Goal: Task Accomplishment & Management: Manage account settings

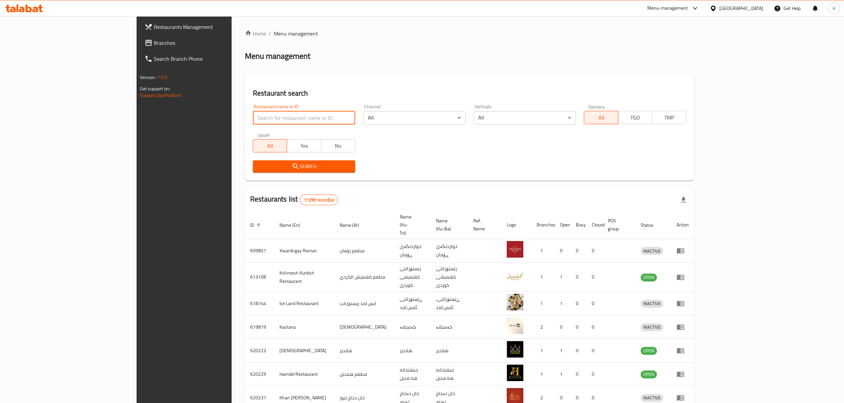
click at [253, 116] on input "search" at bounding box center [304, 117] width 102 height 13
type input "big bite"
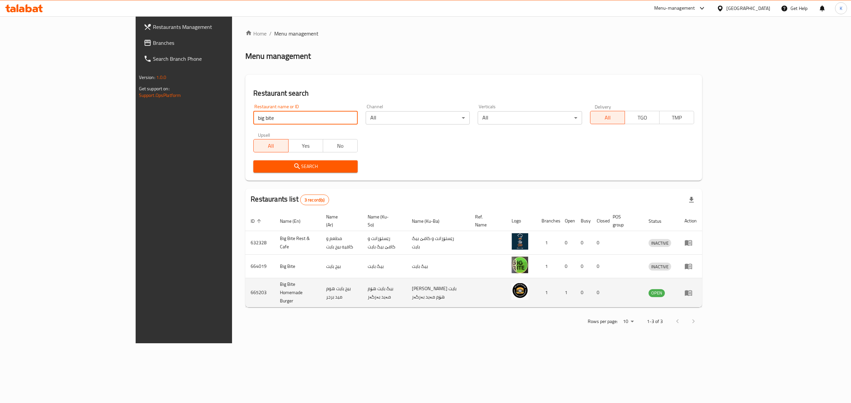
click at [702, 278] on td "enhanced table" at bounding box center [690, 292] width 23 height 29
click at [692, 289] on icon "enhanced table" at bounding box center [688, 293] width 8 height 8
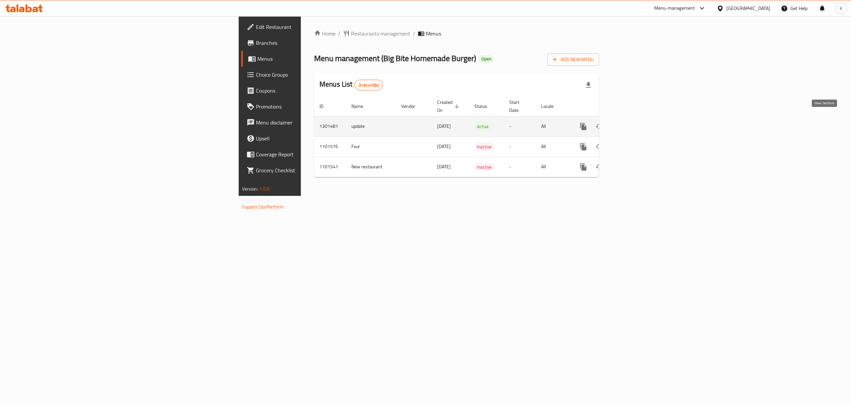
click at [639, 121] on link "enhanced table" at bounding box center [631, 127] width 16 height 16
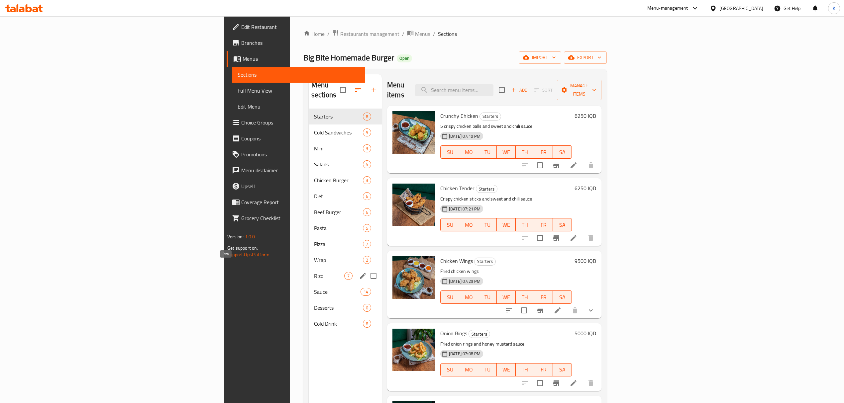
click at [314, 272] on span "Rizo" at bounding box center [329, 276] width 30 height 8
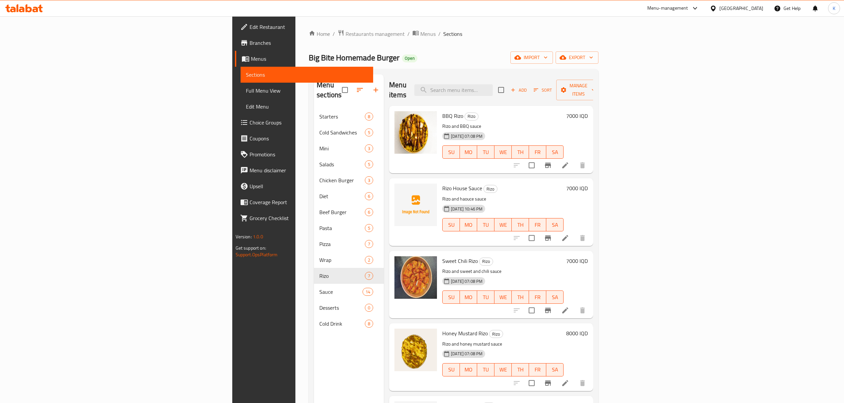
click at [588, 329] on h6 "8000 IQD" at bounding box center [577, 333] width 22 height 9
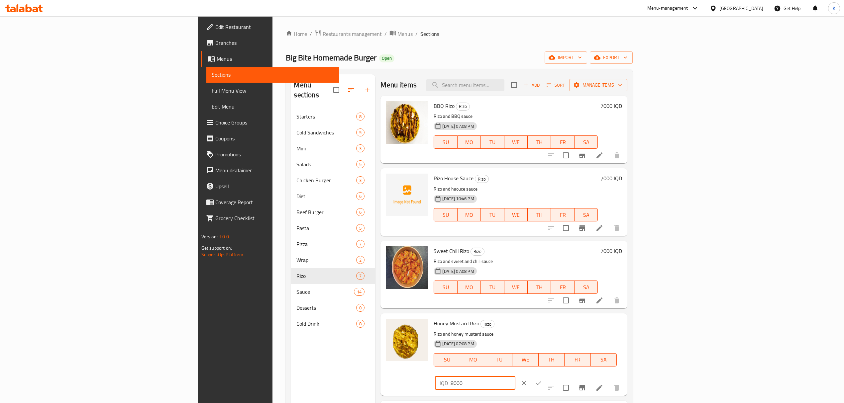
click at [515, 377] on input "8000" at bounding box center [483, 383] width 64 height 13
type input "10000"
click at [546, 376] on button "ok" at bounding box center [538, 383] width 15 height 15
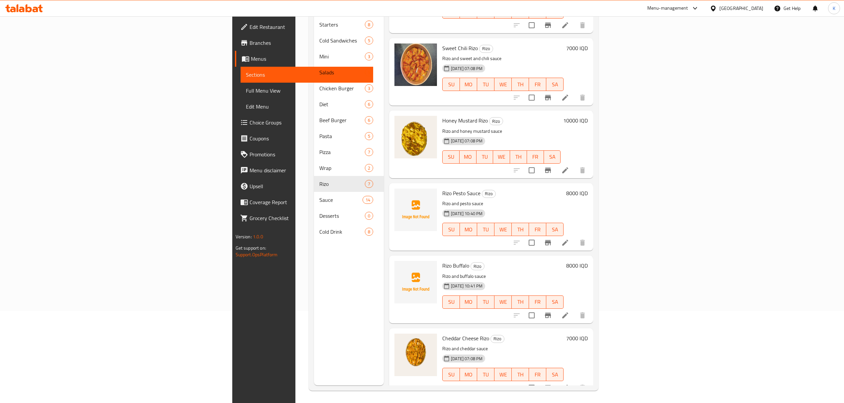
scroll to position [93, 0]
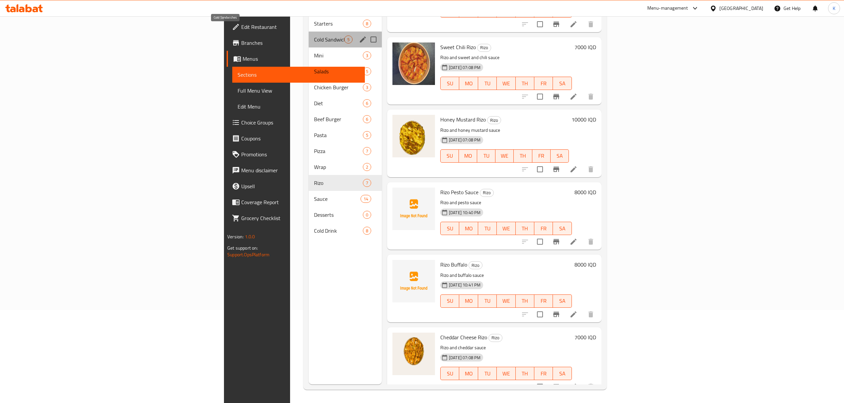
click at [314, 36] on span "Cold Sandwiches" at bounding box center [329, 40] width 30 height 8
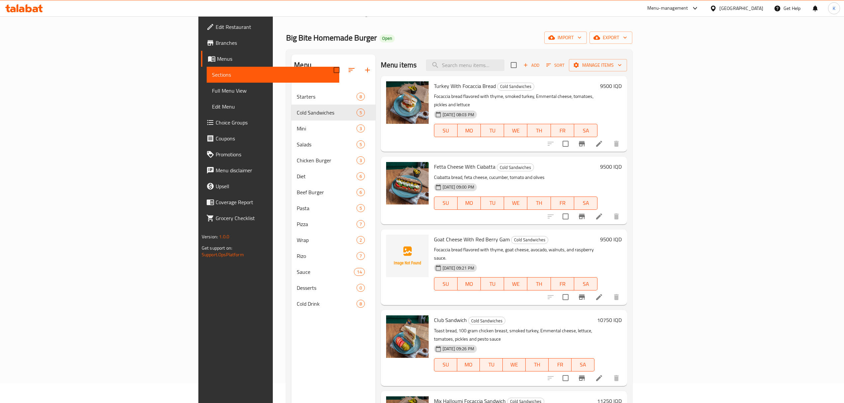
scroll to position [19, 0]
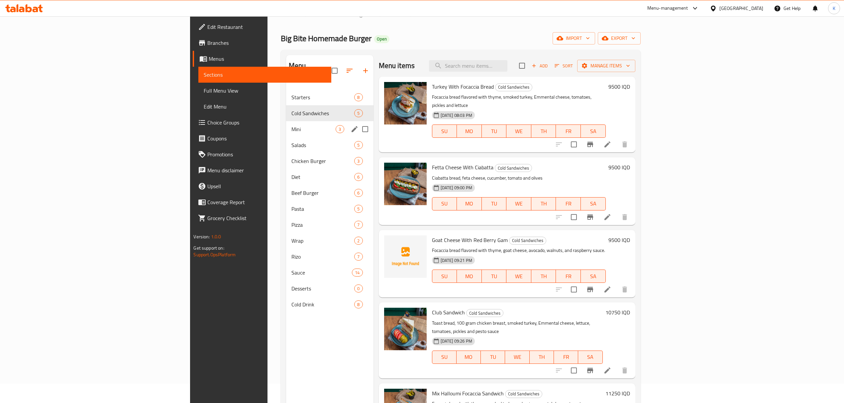
click at [286, 121] on div "Mini 3" at bounding box center [329, 129] width 87 height 16
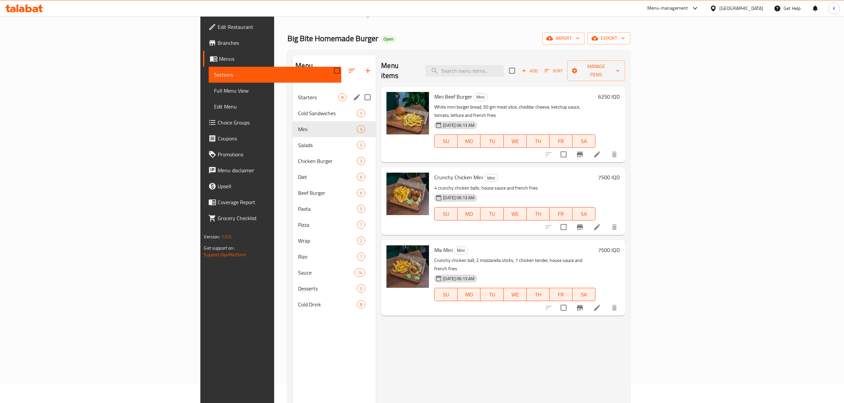
click at [293, 89] on div "Starters 8" at bounding box center [334, 97] width 83 height 16
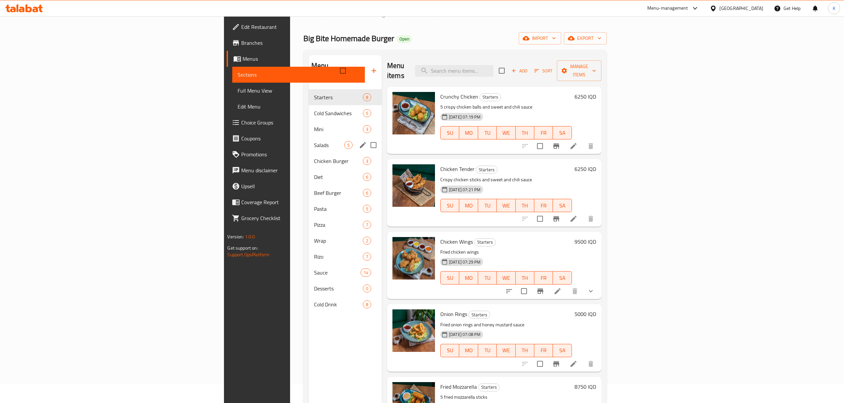
click at [309, 140] on div "Salads 5" at bounding box center [345, 145] width 73 height 16
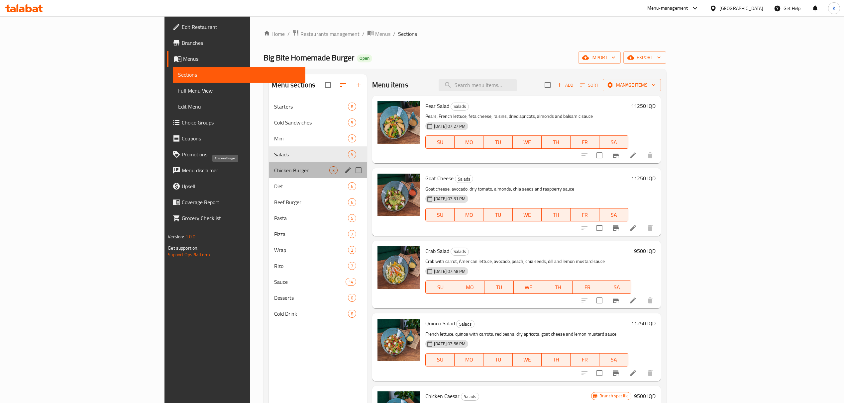
click at [274, 172] on span "Chicken Burger" at bounding box center [301, 170] width 55 height 8
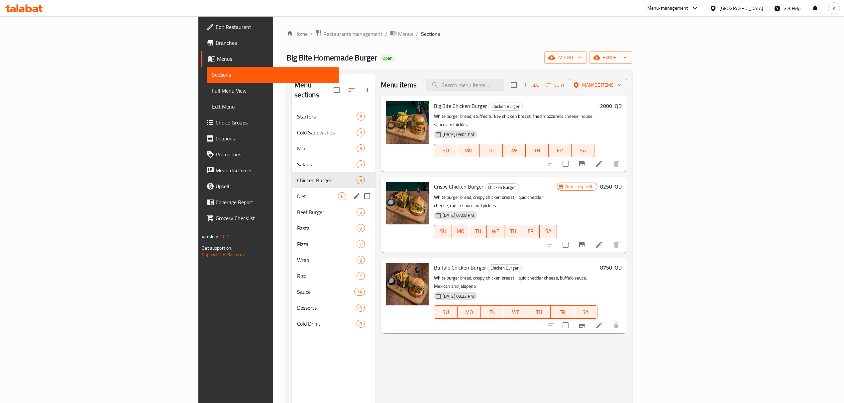
click at [292, 188] on div "Diet 6" at bounding box center [334, 196] width 84 height 16
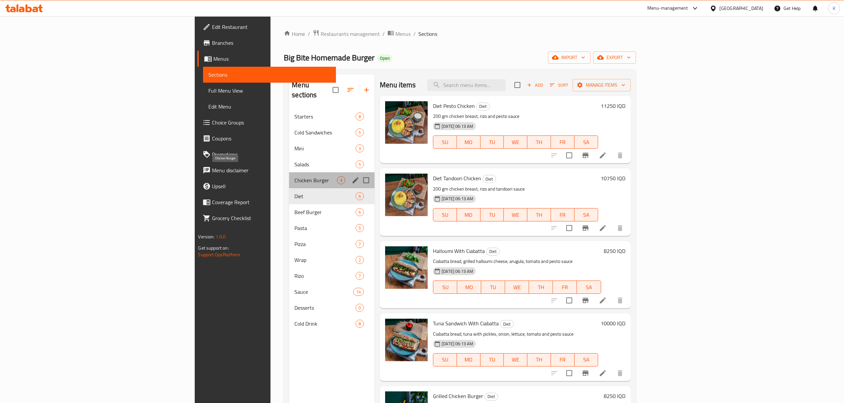
click at [294, 176] on span "Chicken Burger" at bounding box center [315, 180] width 43 height 8
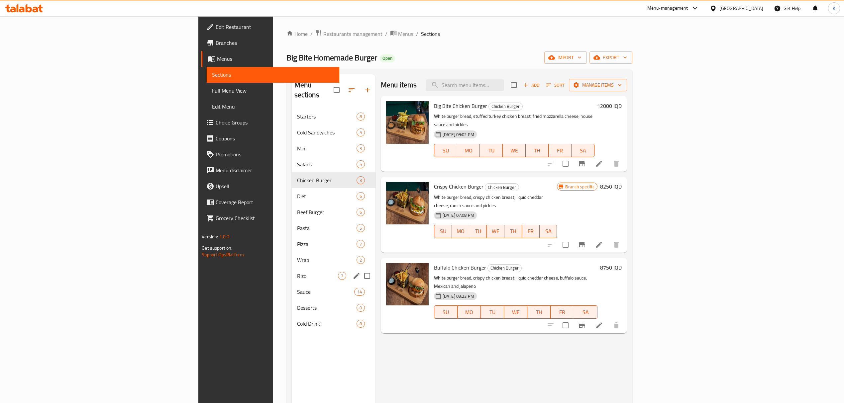
click at [297, 272] on span "Rizo" at bounding box center [317, 276] width 41 height 8
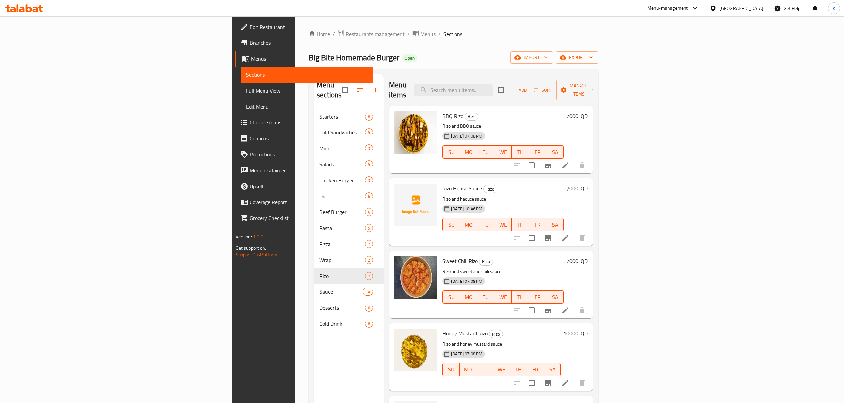
click at [588, 257] on h6 "7000 IQD" at bounding box center [577, 261] width 22 height 9
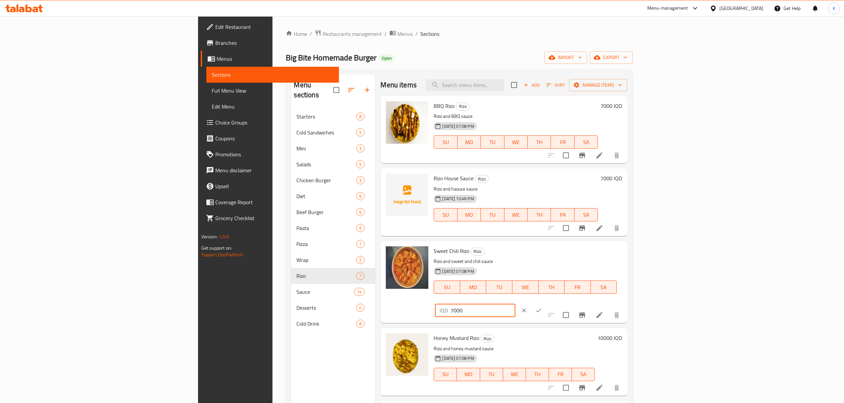
drag, startPoint x: 731, startPoint y: 255, endPoint x: 692, endPoint y: 256, distance: 39.6
click at [625, 256] on div "Sweet Chili [PERSON_NAME] and sweet and chili sauce [DATE] 07:08 PM SU MO TU WE…" at bounding box center [528, 282] width 194 height 77
type input "8750"
click at [542, 307] on icon "ok" at bounding box center [538, 310] width 7 height 7
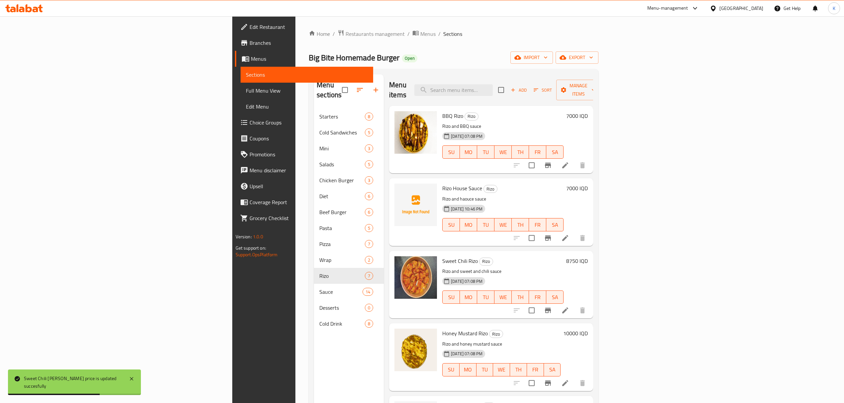
click at [588, 184] on h6 "7000 IQD" at bounding box center [577, 188] width 22 height 9
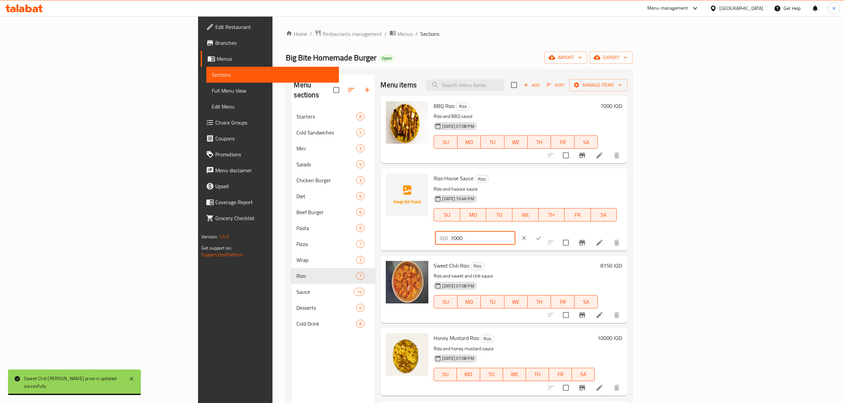
drag, startPoint x: 723, startPoint y: 180, endPoint x: 724, endPoint y: 185, distance: 5.4
click at [515, 232] on input "7000" at bounding box center [483, 238] width 64 height 13
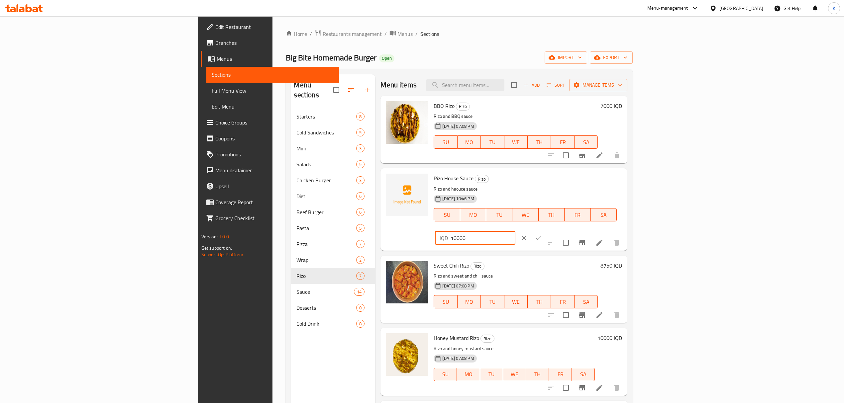
type input "10000"
click at [546, 231] on button "ok" at bounding box center [538, 238] width 15 height 15
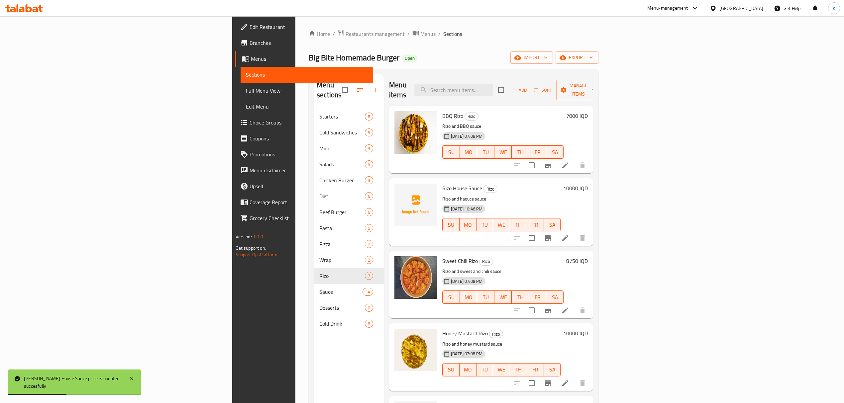
click at [588, 111] on h6 "7000 IQD" at bounding box center [577, 115] width 22 height 9
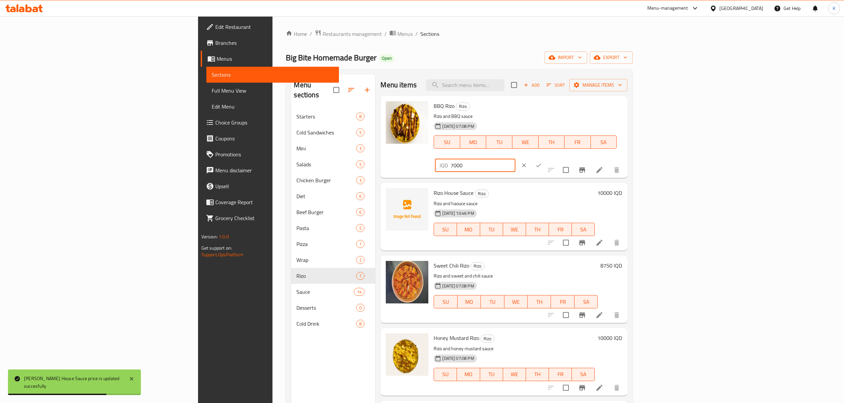
drag, startPoint x: 733, startPoint y: 111, endPoint x: 694, endPoint y: 115, distance: 39.1
click at [625, 115] on div "BBQ [PERSON_NAME] and BBQ sauce [DATE] 07:08 PM SU MO TU WE TH FR SA IQD 7000 ​" at bounding box center [528, 137] width 194 height 77
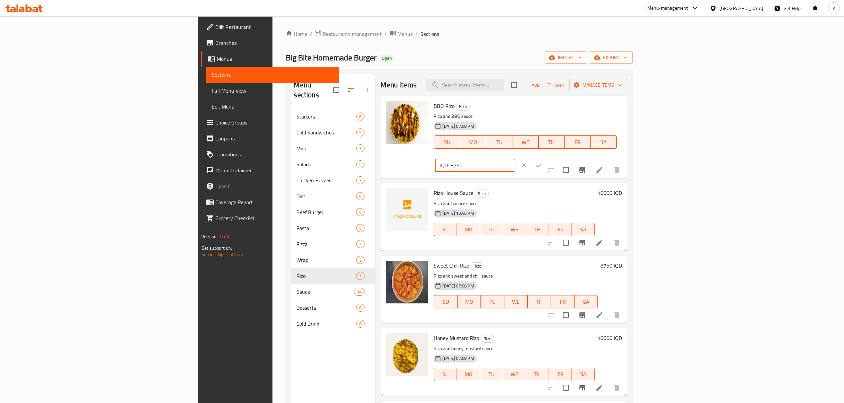
type input "8750"
click at [546, 158] on button "ok" at bounding box center [538, 165] width 15 height 15
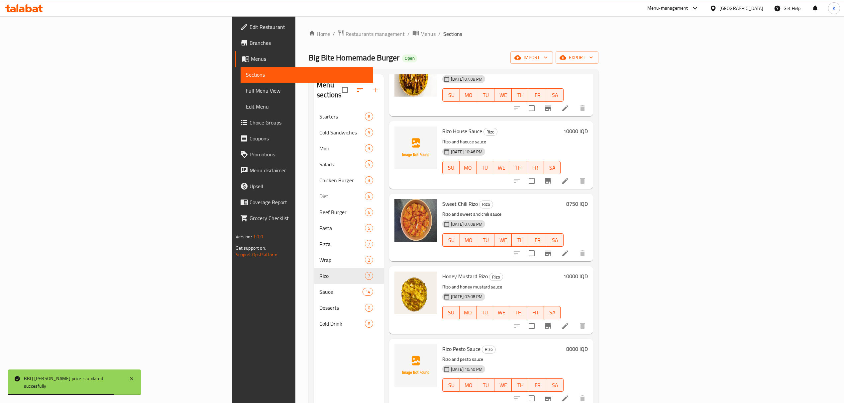
scroll to position [57, 0]
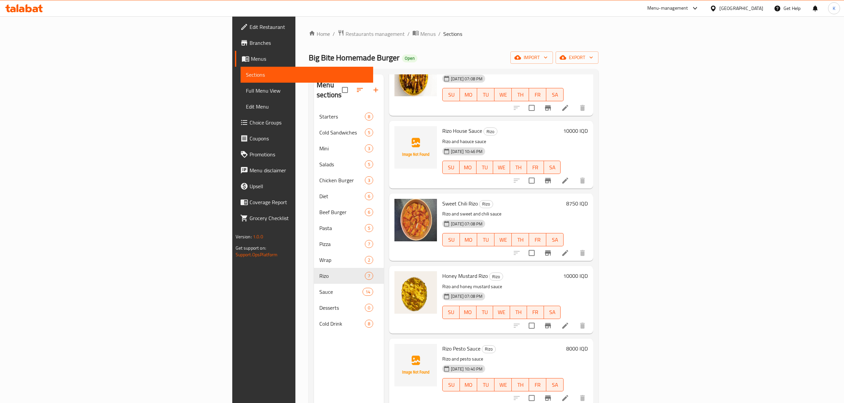
click at [588, 344] on h6 "8000 IQD" at bounding box center [577, 348] width 22 height 9
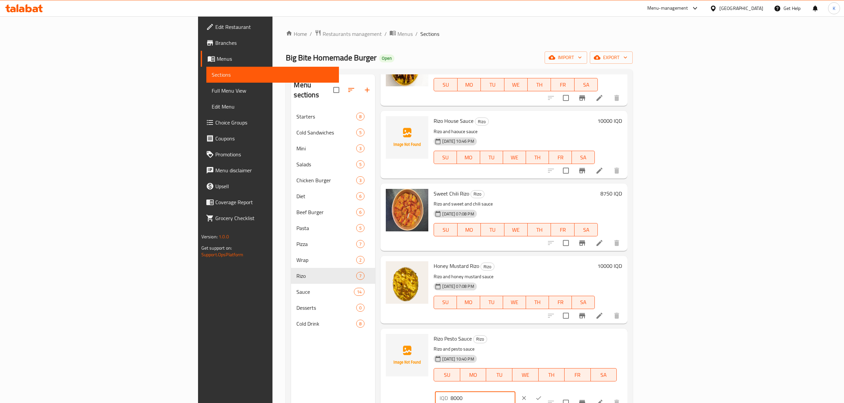
drag, startPoint x: 726, startPoint y: 343, endPoint x: 716, endPoint y: 345, distance: 9.5
click at [515, 392] on div "IQD 8000 ​" at bounding box center [475, 398] width 80 height 13
type input "10000"
click at [542, 395] on icon "ok" at bounding box center [538, 398] width 7 height 7
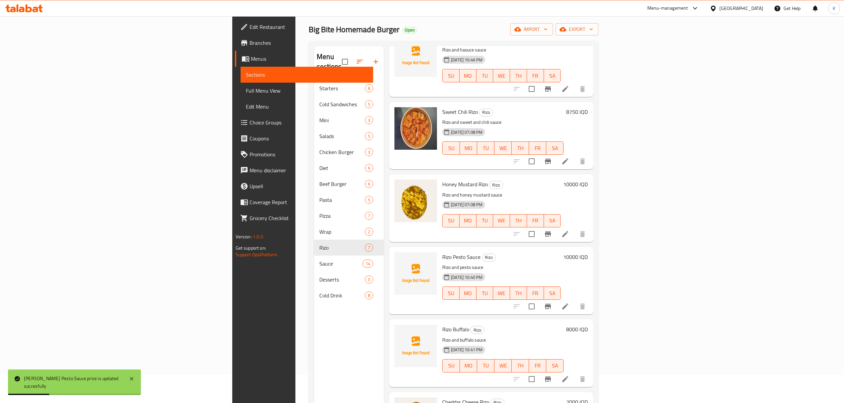
scroll to position [29, 0]
click at [588, 325] on h6 "8000 IQD" at bounding box center [577, 329] width 22 height 9
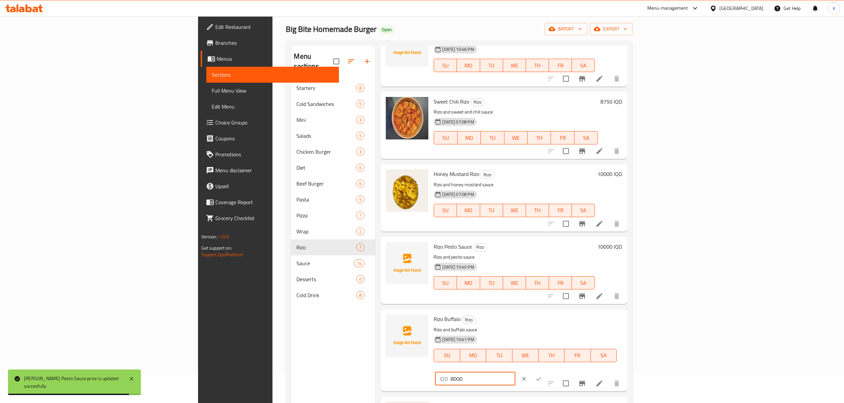
drag, startPoint x: 725, startPoint y: 323, endPoint x: 713, endPoint y: 326, distance: 12.5
click at [515, 373] on div "IQD 8000 ​" at bounding box center [475, 379] width 80 height 13
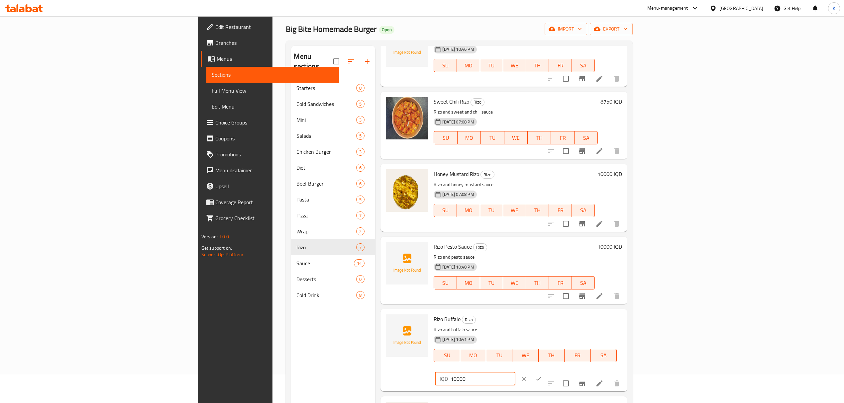
type input "10000"
click at [541, 377] on icon "ok" at bounding box center [538, 379] width 5 height 4
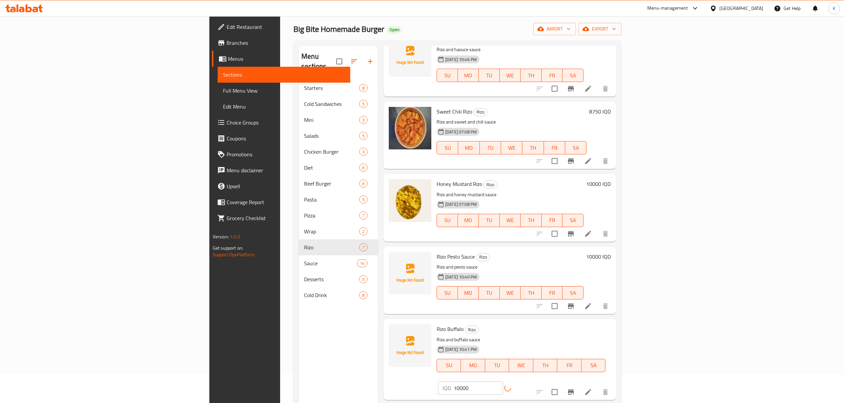
scroll to position [93, 0]
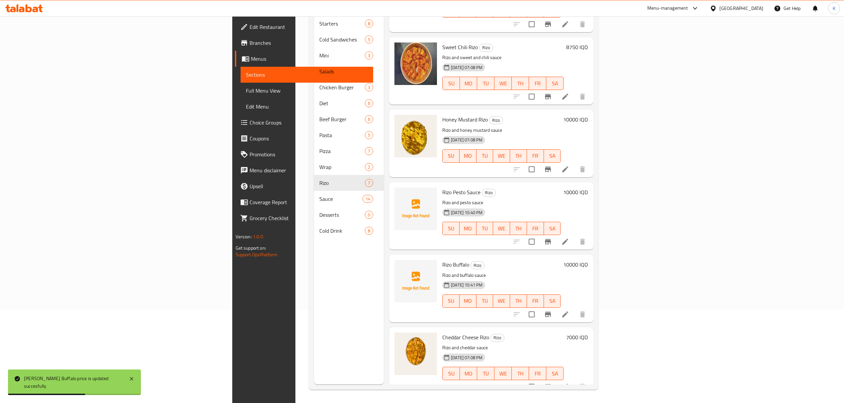
click at [588, 333] on h6 "7000 IQD" at bounding box center [577, 337] width 22 height 9
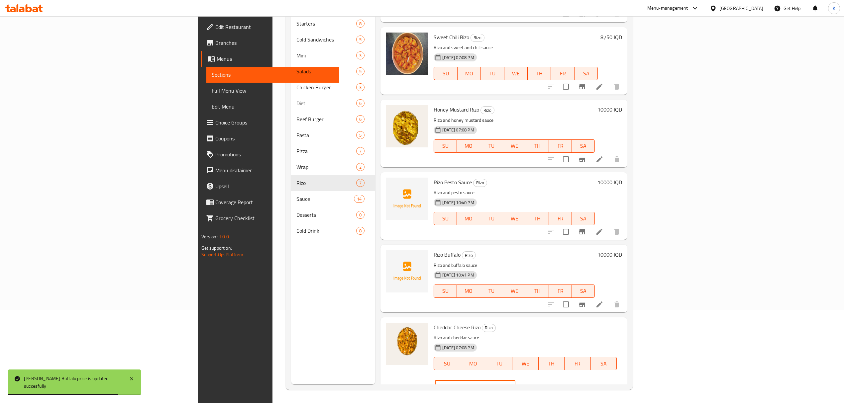
drag, startPoint x: 731, startPoint y: 330, endPoint x: 677, endPoint y: 331, distance: 54.5
click at [625, 331] on div "Cheddar Cheese [PERSON_NAME] and cheddar sauce [DATE] 07:08 PM SU MO TU WE TH F…" at bounding box center [528, 358] width 194 height 77
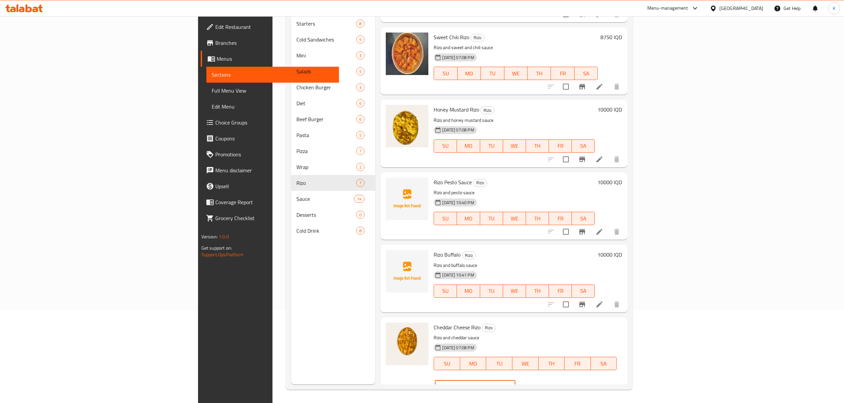
type input "8750"
click at [546, 380] on button "ok" at bounding box center [538, 387] width 15 height 15
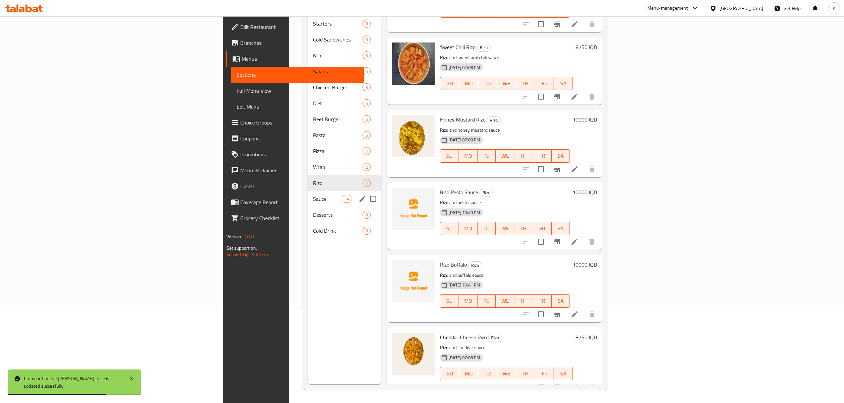
click at [308, 191] on div "Sauce 14" at bounding box center [345, 199] width 74 height 16
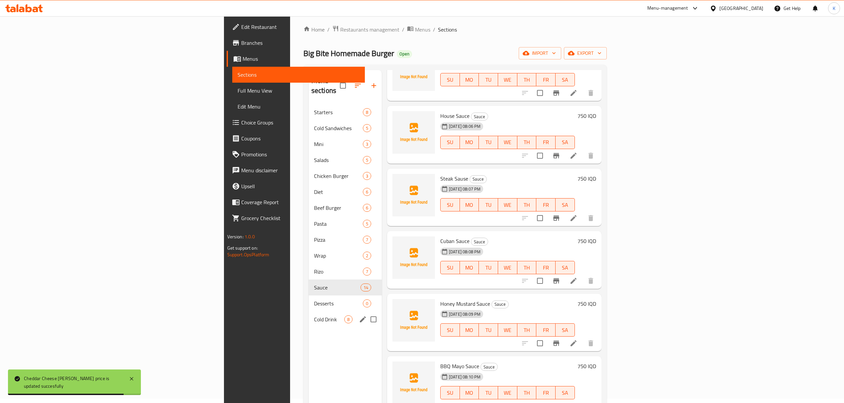
scroll to position [2, 0]
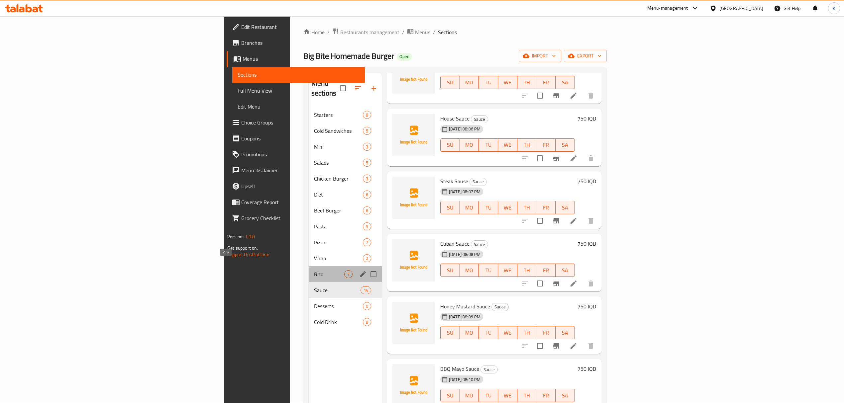
click at [314, 270] on span "Rizo" at bounding box center [329, 274] width 30 height 8
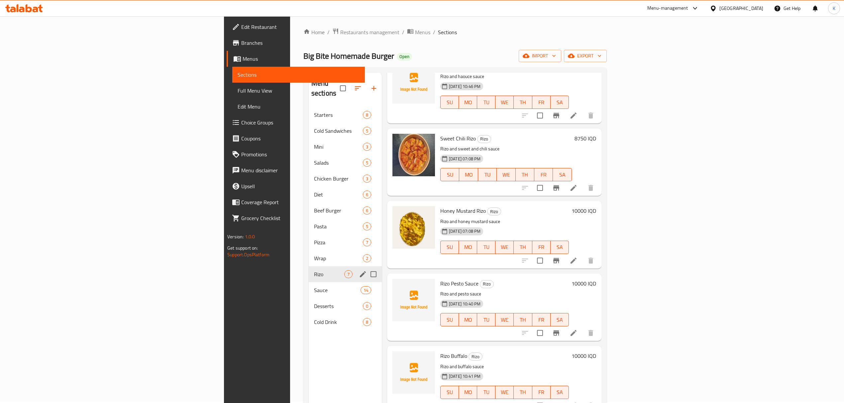
click at [309, 267] on div "[PERSON_NAME] 7" at bounding box center [345, 275] width 73 height 16
click at [314, 255] on span "Wrap" at bounding box center [329, 259] width 30 height 8
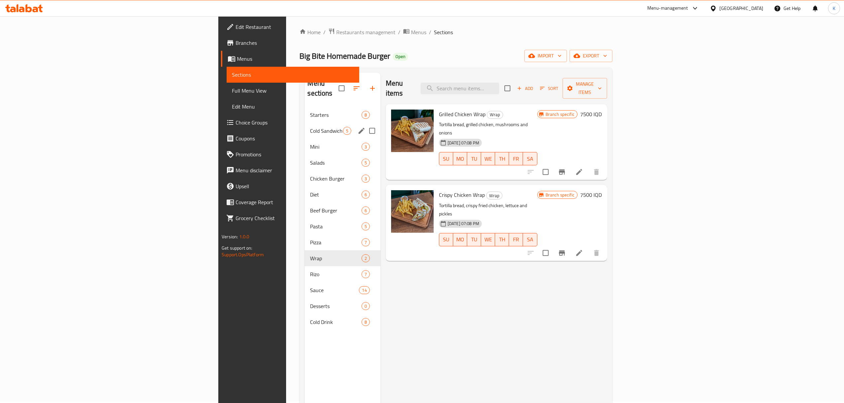
click at [305, 127] on div "Cold Sandwiches 5" at bounding box center [342, 131] width 75 height 16
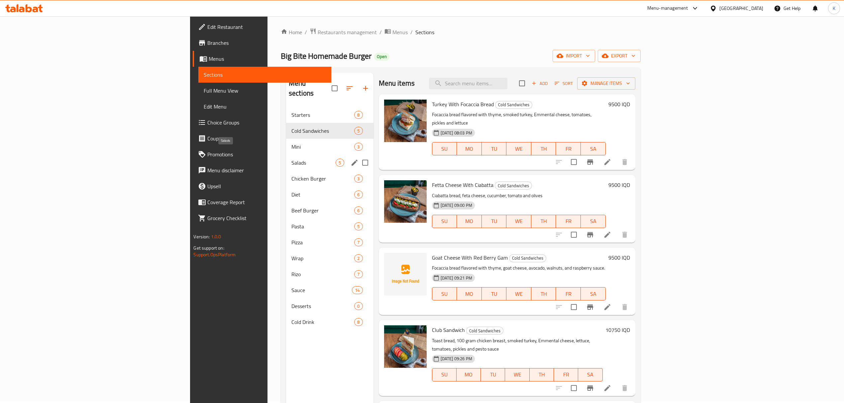
click at [291, 159] on span "Salads" at bounding box center [313, 163] width 45 height 8
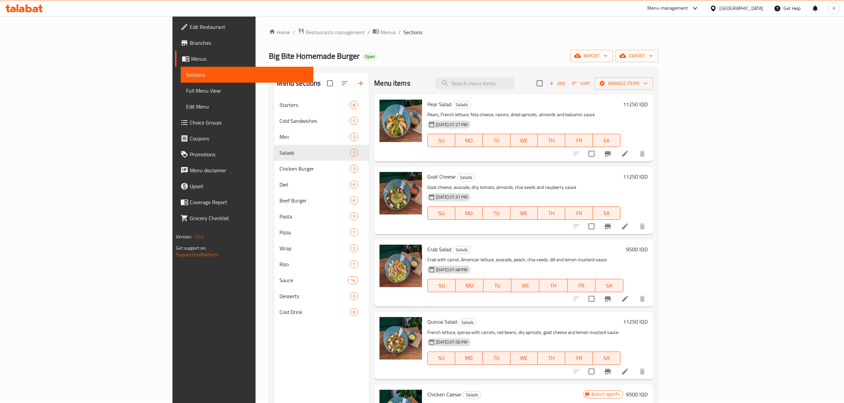
scroll to position [93, 0]
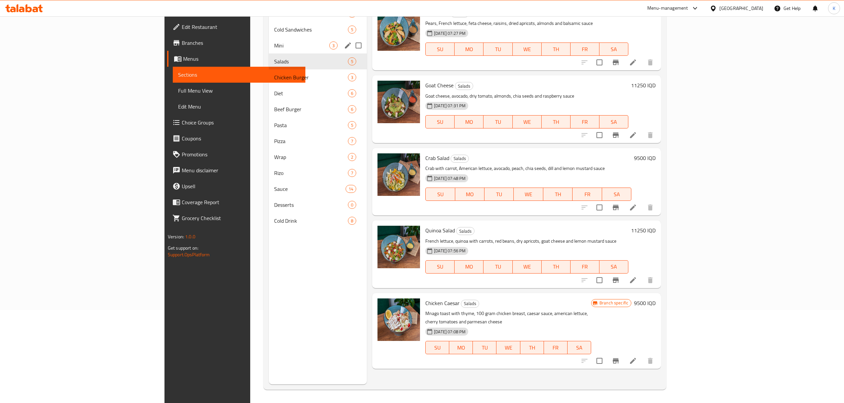
click at [274, 49] on span "Mini" at bounding box center [301, 46] width 55 height 8
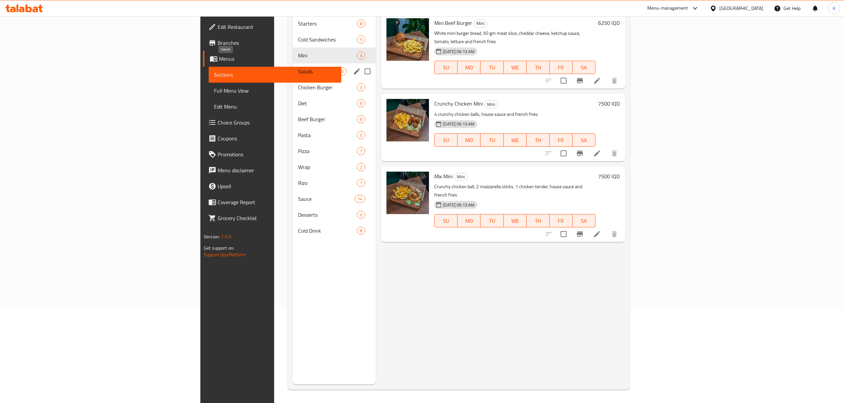
scroll to position [11, 0]
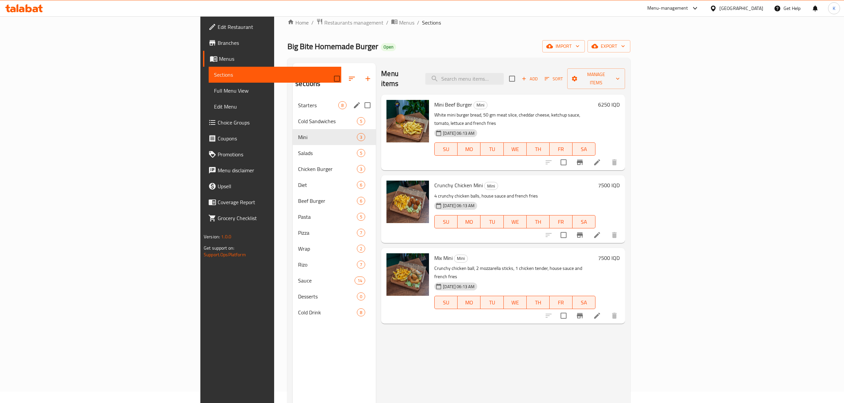
click at [293, 102] on div "Starters 8" at bounding box center [334, 105] width 83 height 16
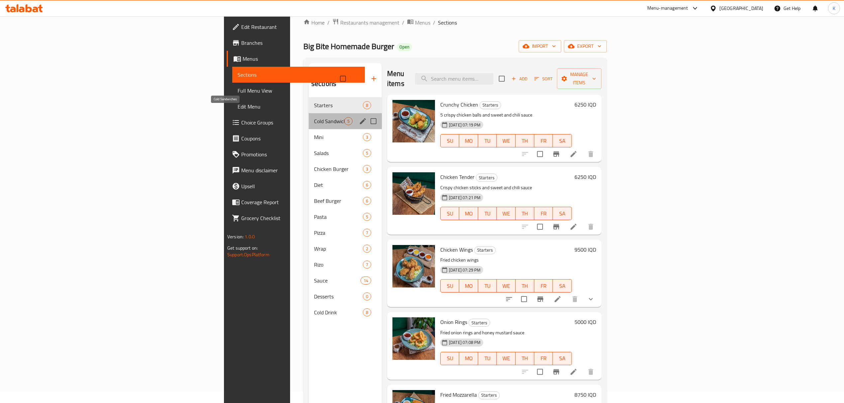
click at [314, 117] on span "Cold Sandwiches" at bounding box center [329, 121] width 30 height 8
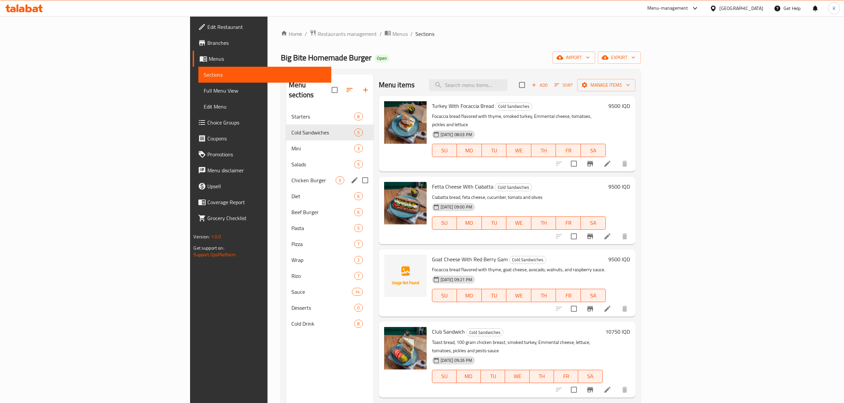
click at [291, 161] on span "Salads" at bounding box center [322, 165] width 63 height 8
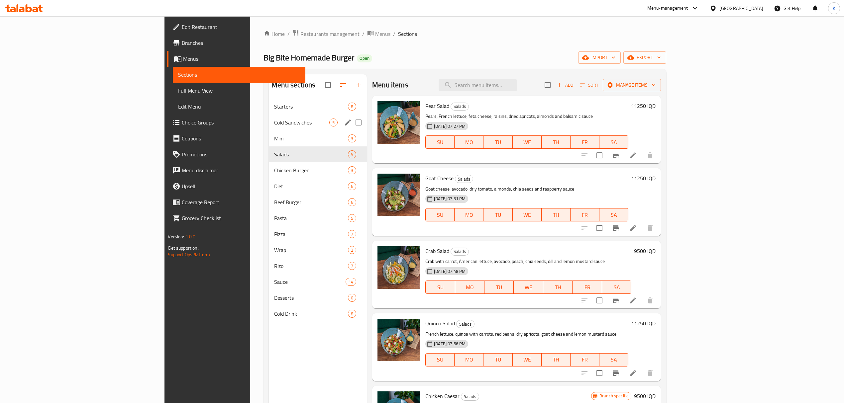
click at [269, 116] on div "Cold Sandwiches 5" at bounding box center [318, 123] width 98 height 16
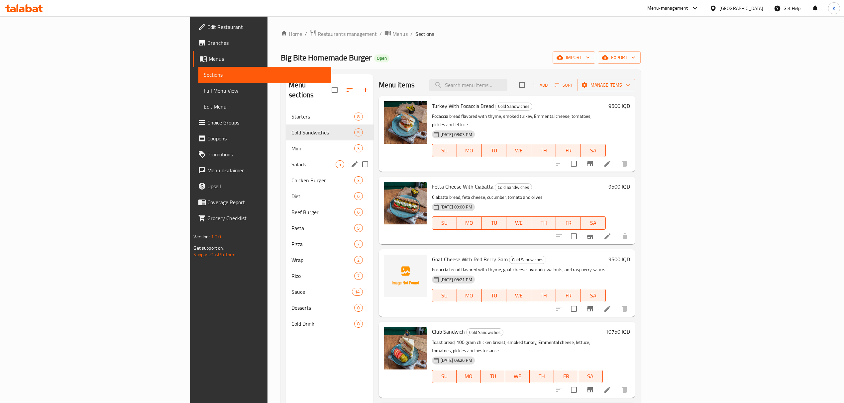
click at [286, 157] on div "Salads 5" at bounding box center [329, 165] width 87 height 16
